Goal: Information Seeking & Learning: Learn about a topic

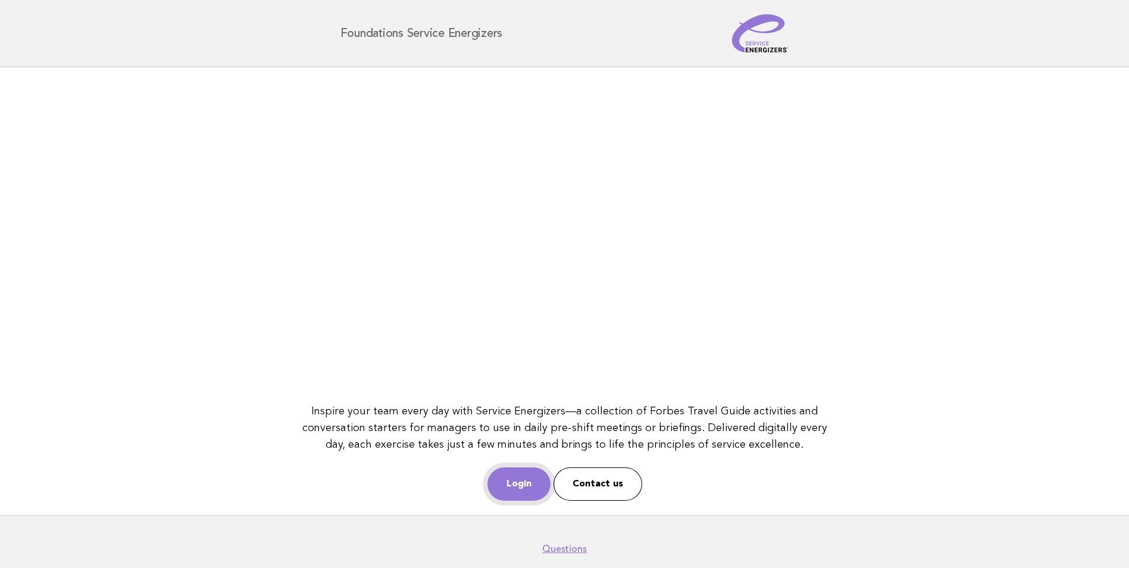
click at [521, 484] on link "Login" at bounding box center [518, 483] width 63 height 33
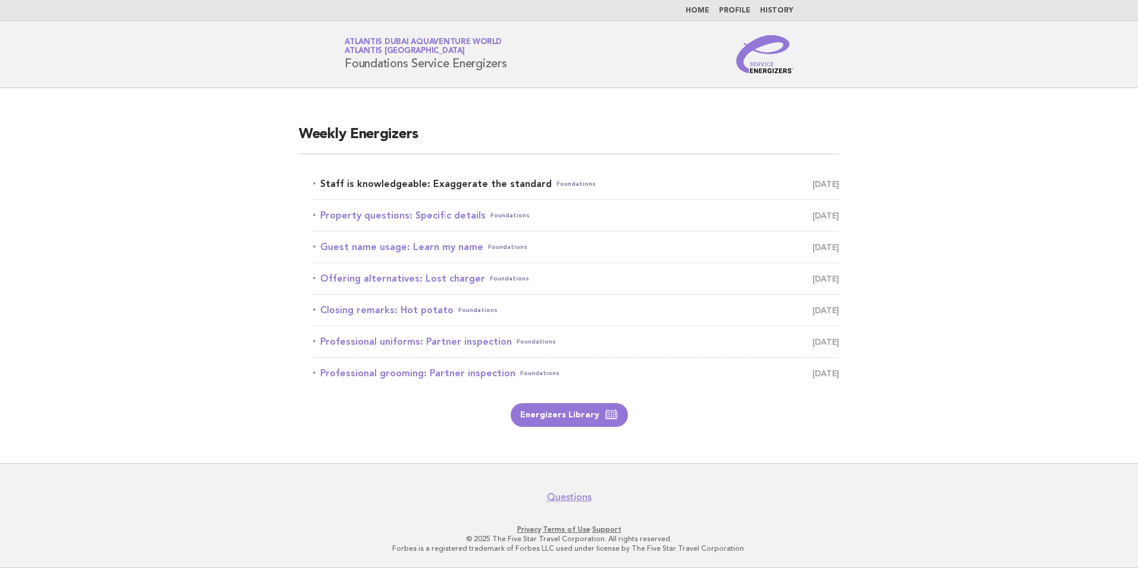
click at [515, 183] on link "Staff is knowledgeable: Exaggerate the standard Foundations September 26" at bounding box center [576, 184] width 526 height 17
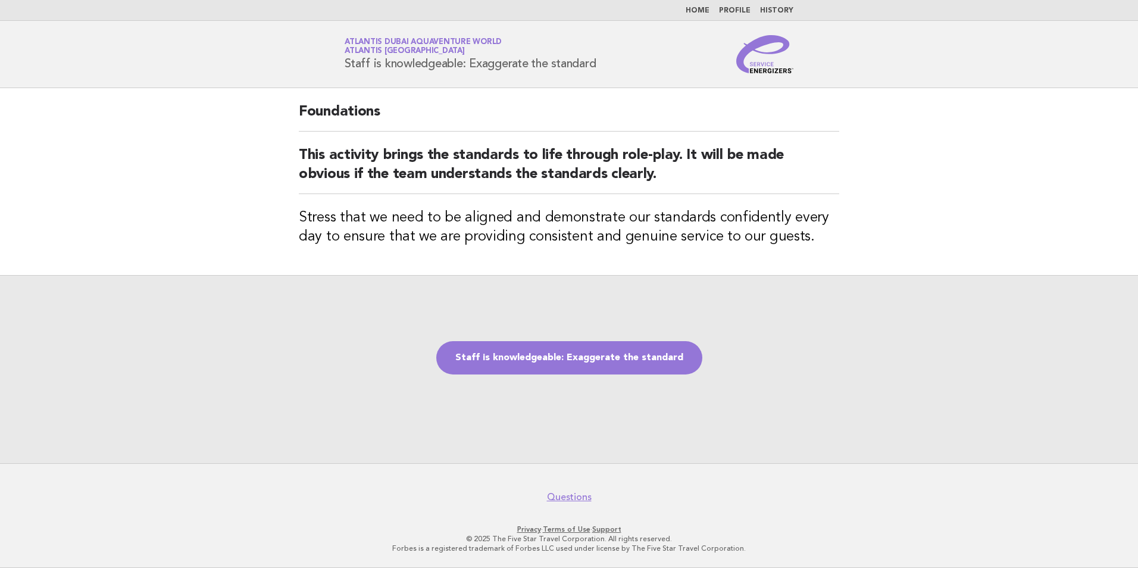
click at [428, 161] on h2 "This activity brings the standards to life through role-play. It will be made o…" at bounding box center [569, 170] width 540 height 48
drag, startPoint x: 343, startPoint y: 63, endPoint x: 619, endPoint y: 72, distance: 275.6
click at [619, 72] on div "Service Energizers Atlantis Dubai Aquaventure World Atlantis Dubai Staff is kno…" at bounding box center [569, 54] width 482 height 38
drag, startPoint x: 619, startPoint y: 72, endPoint x: 569, endPoint y: 67, distance: 50.3
copy h1 "Staff is knowledgeable: Exaggerate the standard"
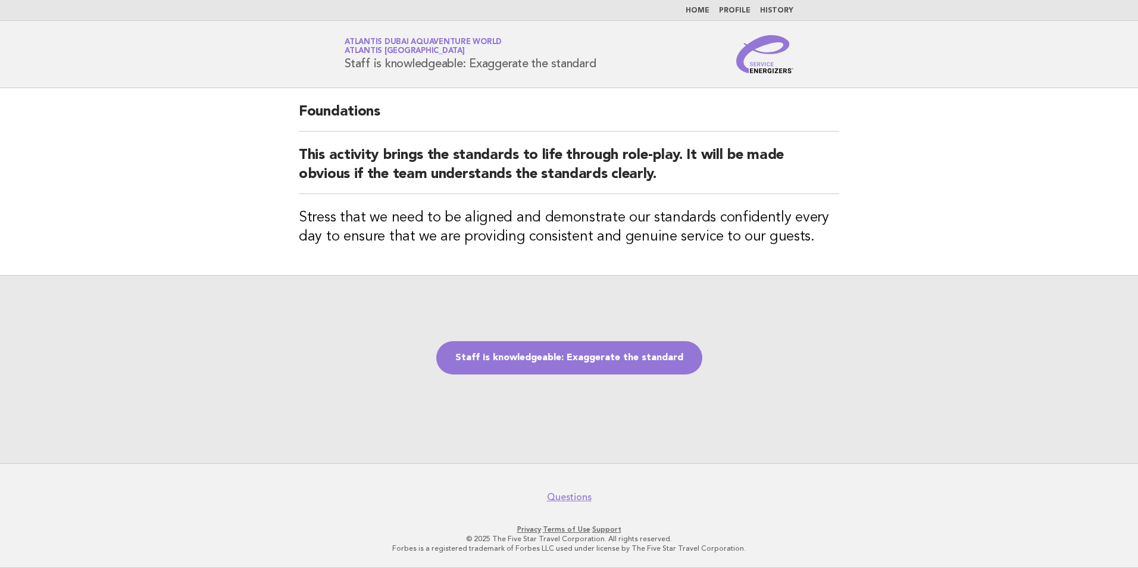
click at [384, 183] on h2 "This activity brings the standards to life through role-play. It will be made o…" at bounding box center [569, 170] width 540 height 48
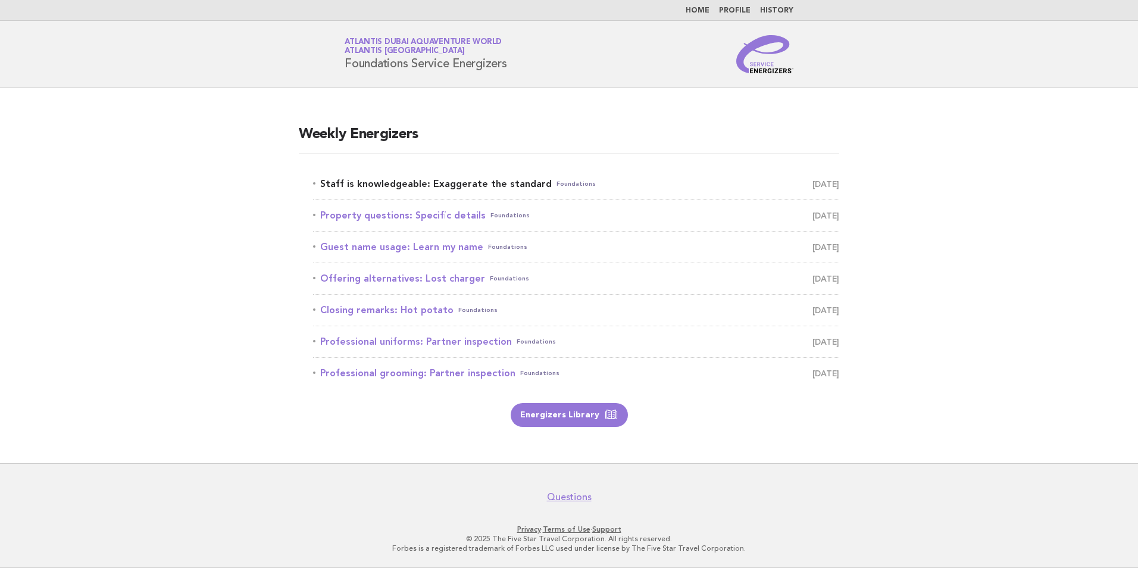
click at [408, 187] on link "Staff is knowledgeable: Exaggerate the standard Foundations September 26" at bounding box center [576, 184] width 526 height 17
